Goal: Navigation & Orientation: Find specific page/section

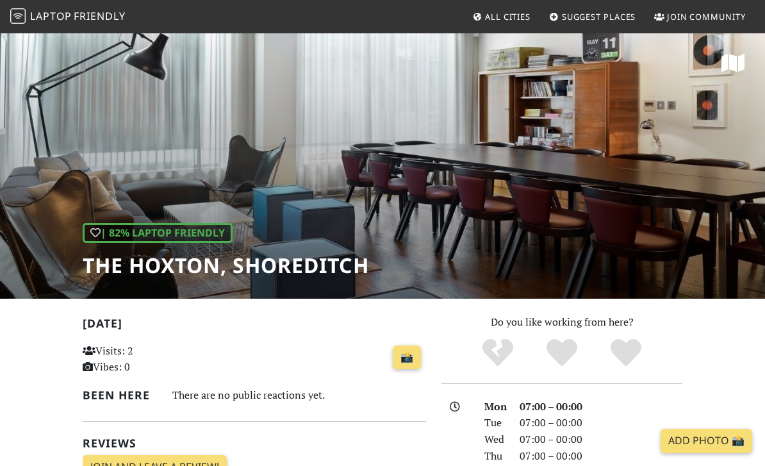
click at [502, 23] on link "All Cities" at bounding box center [501, 16] width 69 height 23
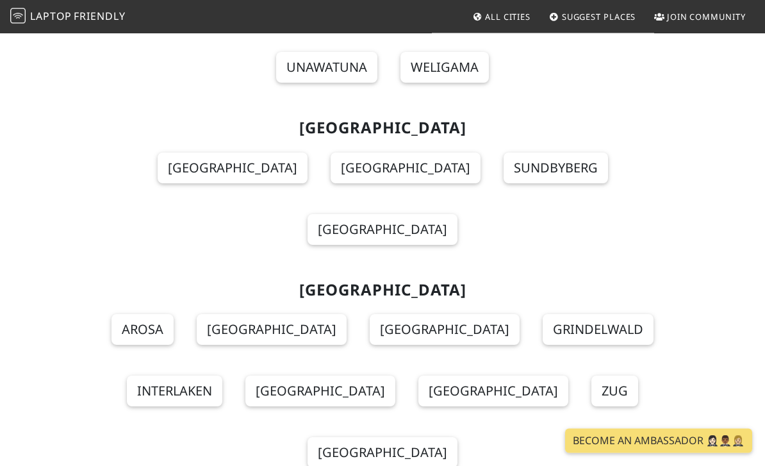
scroll to position [15650, 0]
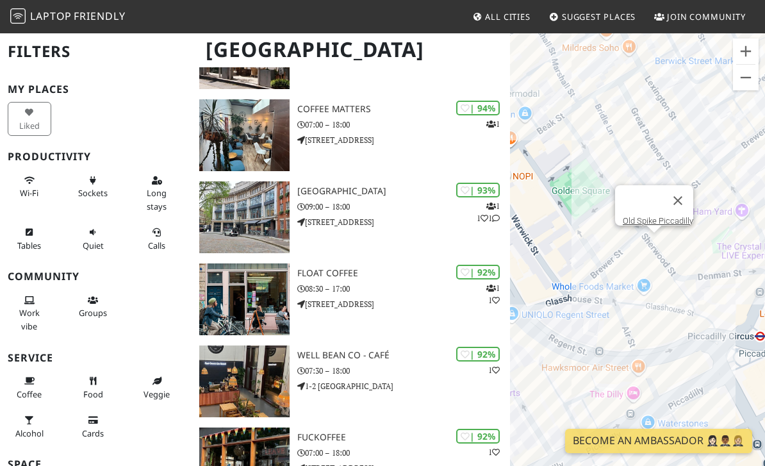
scroll to position [247, 0]
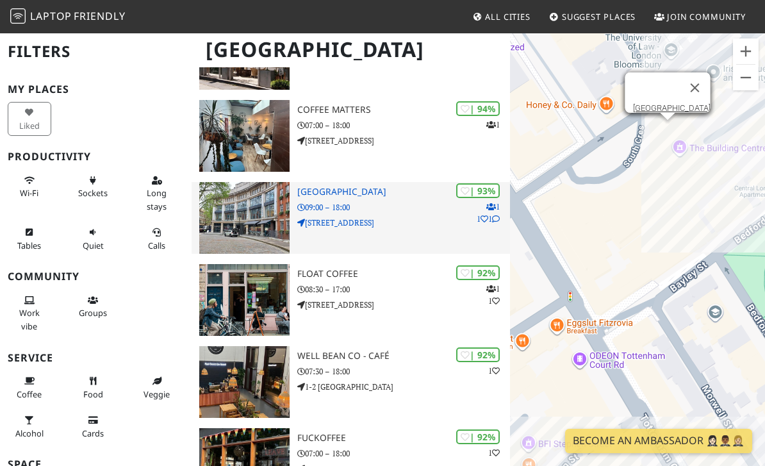
click at [684, 113] on link "[GEOGRAPHIC_DATA]" at bounding box center [672, 108] width 78 height 10
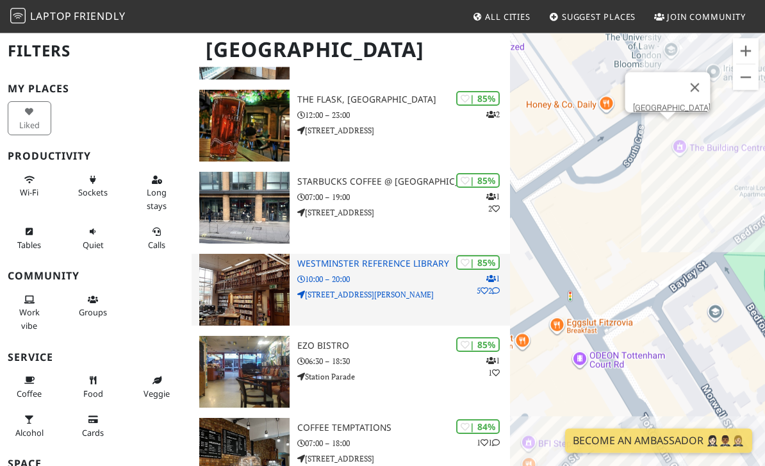
scroll to position [2144, 0]
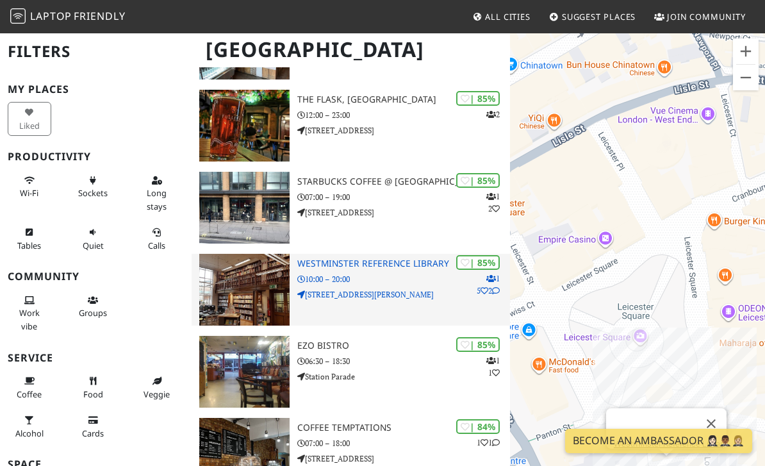
click at [401, 264] on h3 "Westminster Reference Library" at bounding box center [403, 263] width 213 height 11
